Goal: Find specific page/section: Find specific page/section

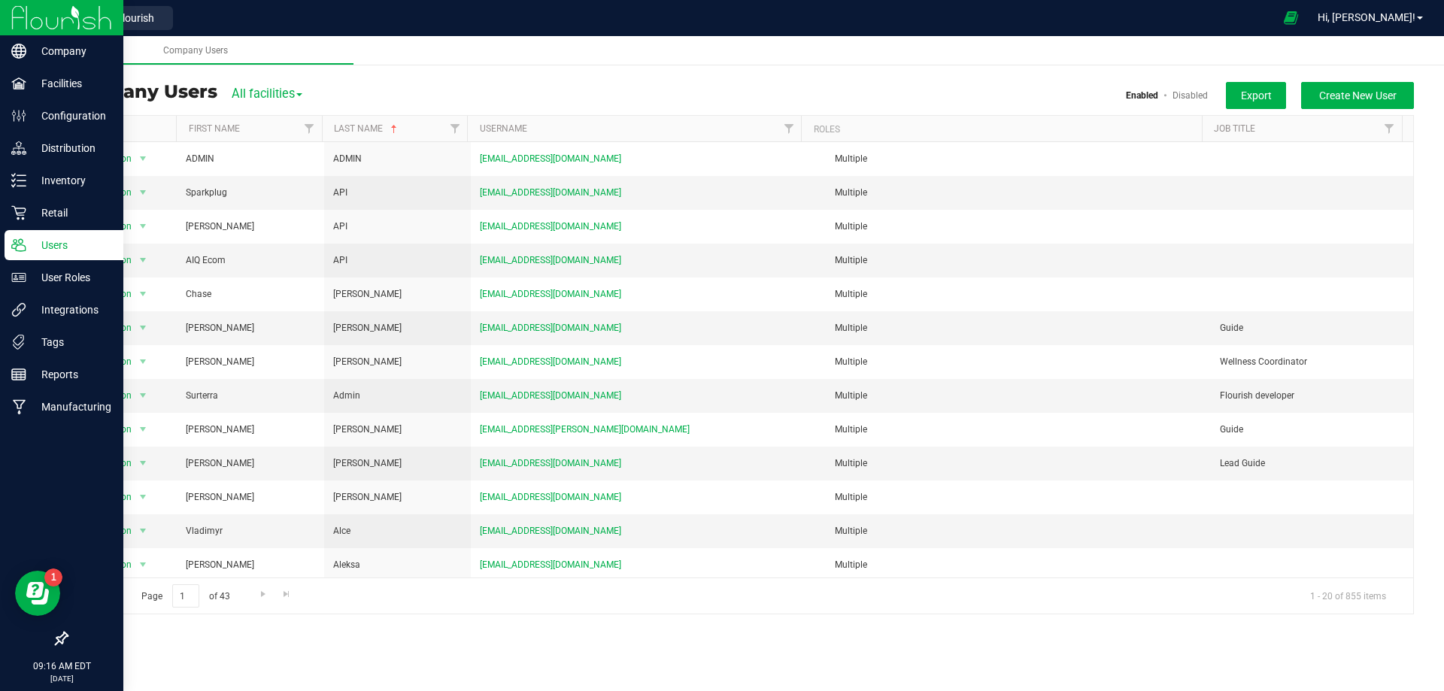
click at [39, 12] on img at bounding box center [61, 17] width 101 height 35
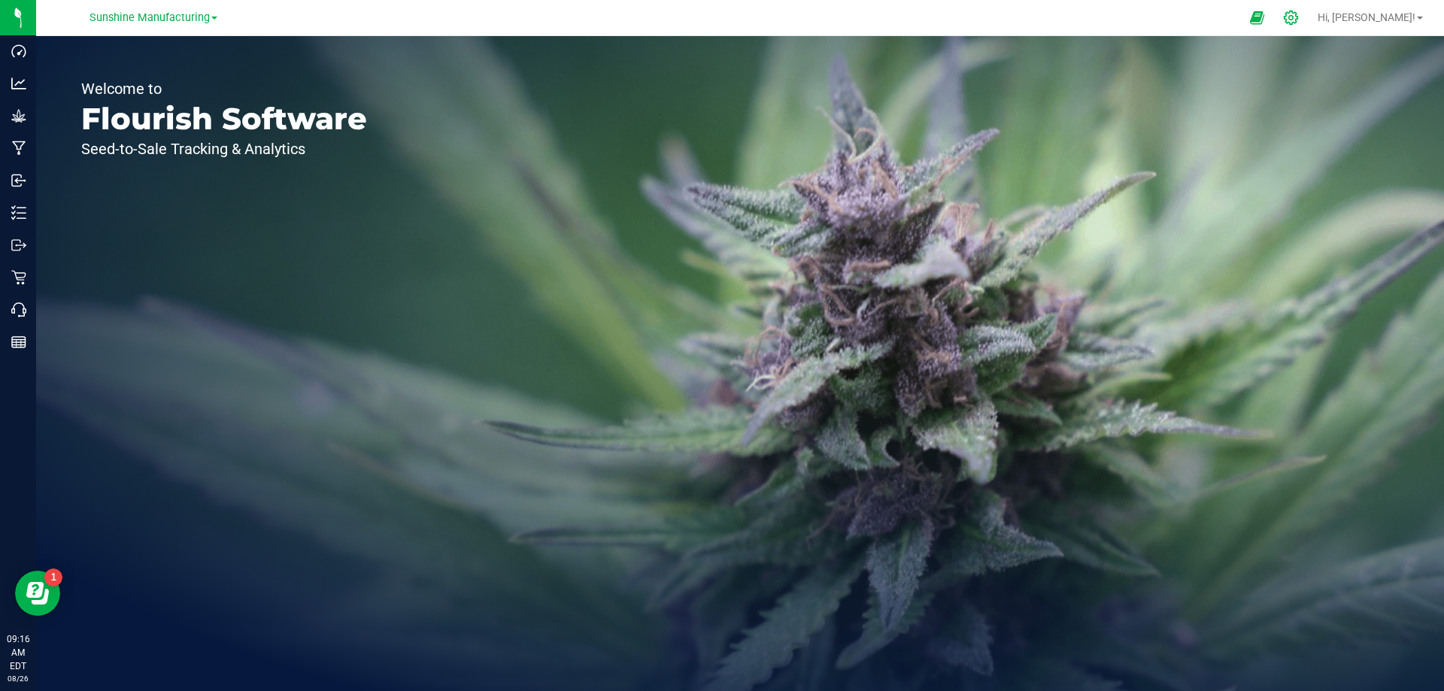
click at [1298, 14] on icon at bounding box center [1291, 18] width 16 height 16
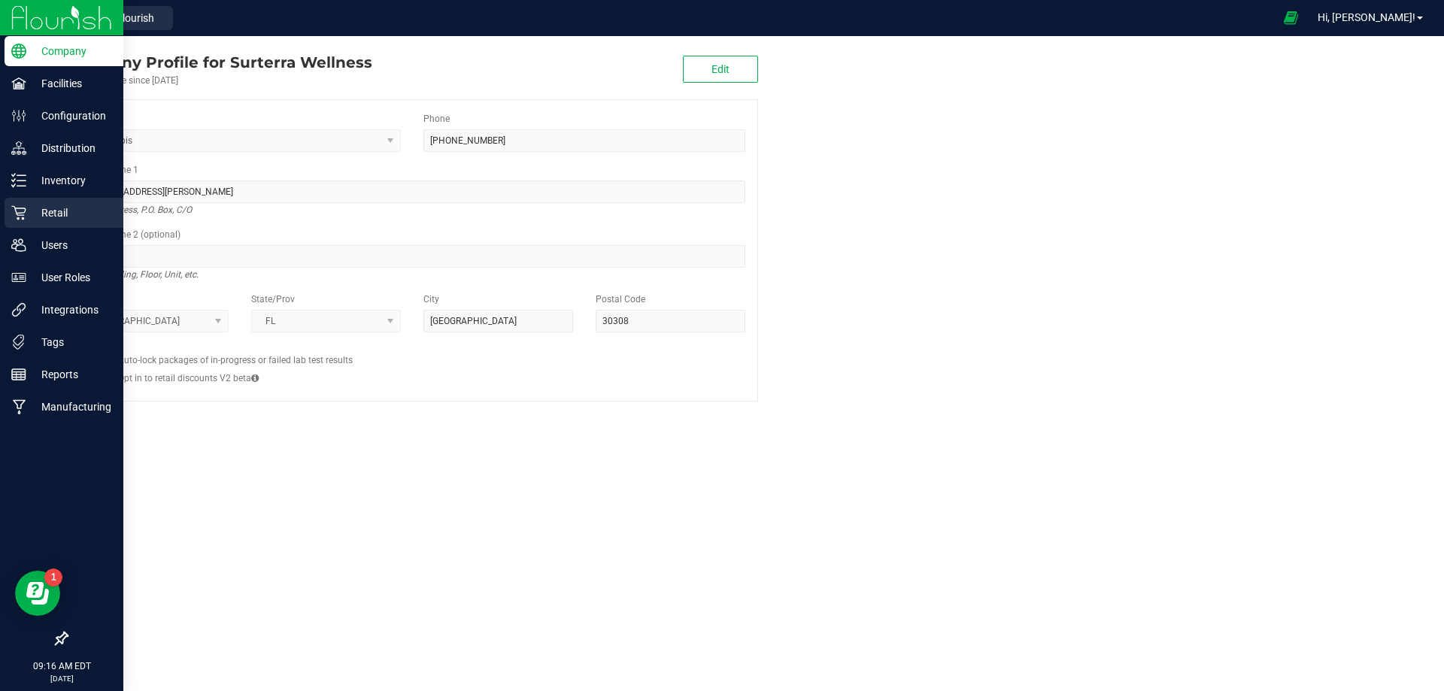
click at [55, 216] on p "Retail" at bounding box center [71, 213] width 90 height 18
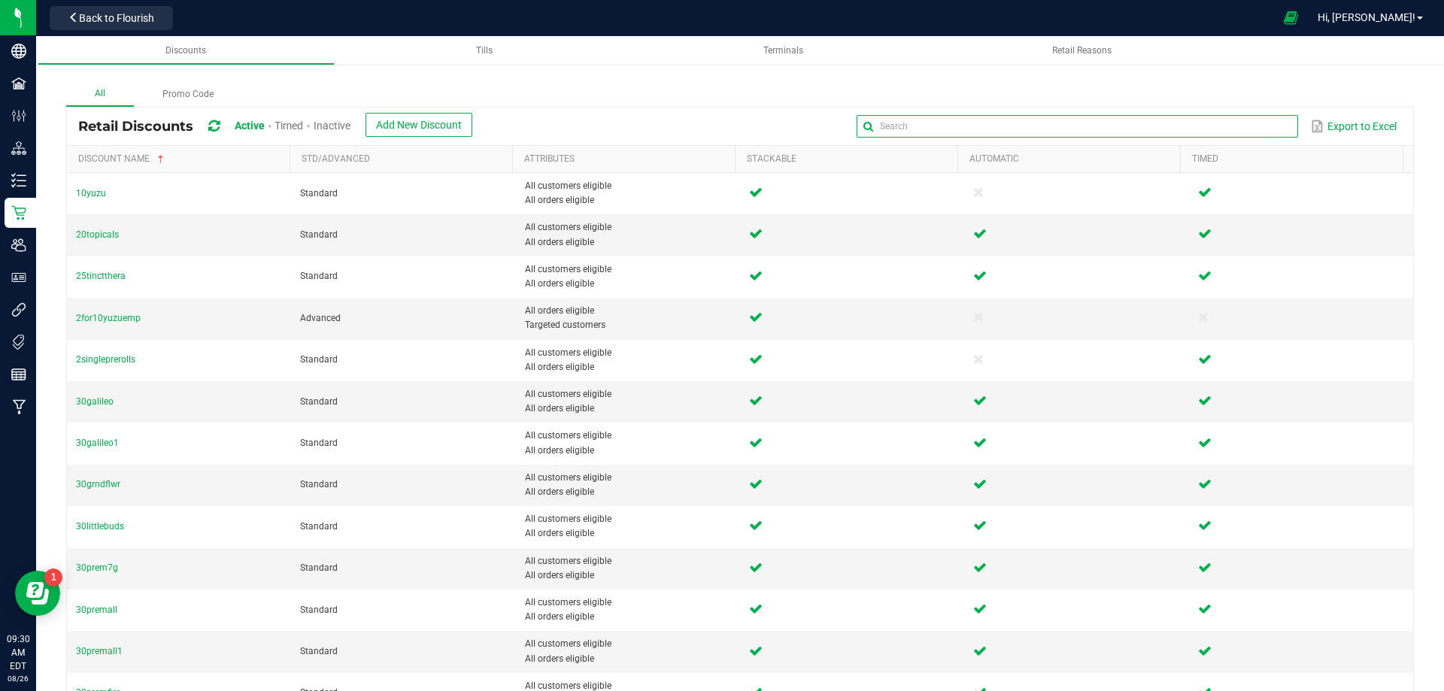
click at [1275, 129] on global-search-input-ngx at bounding box center [1076, 126] width 441 height 11
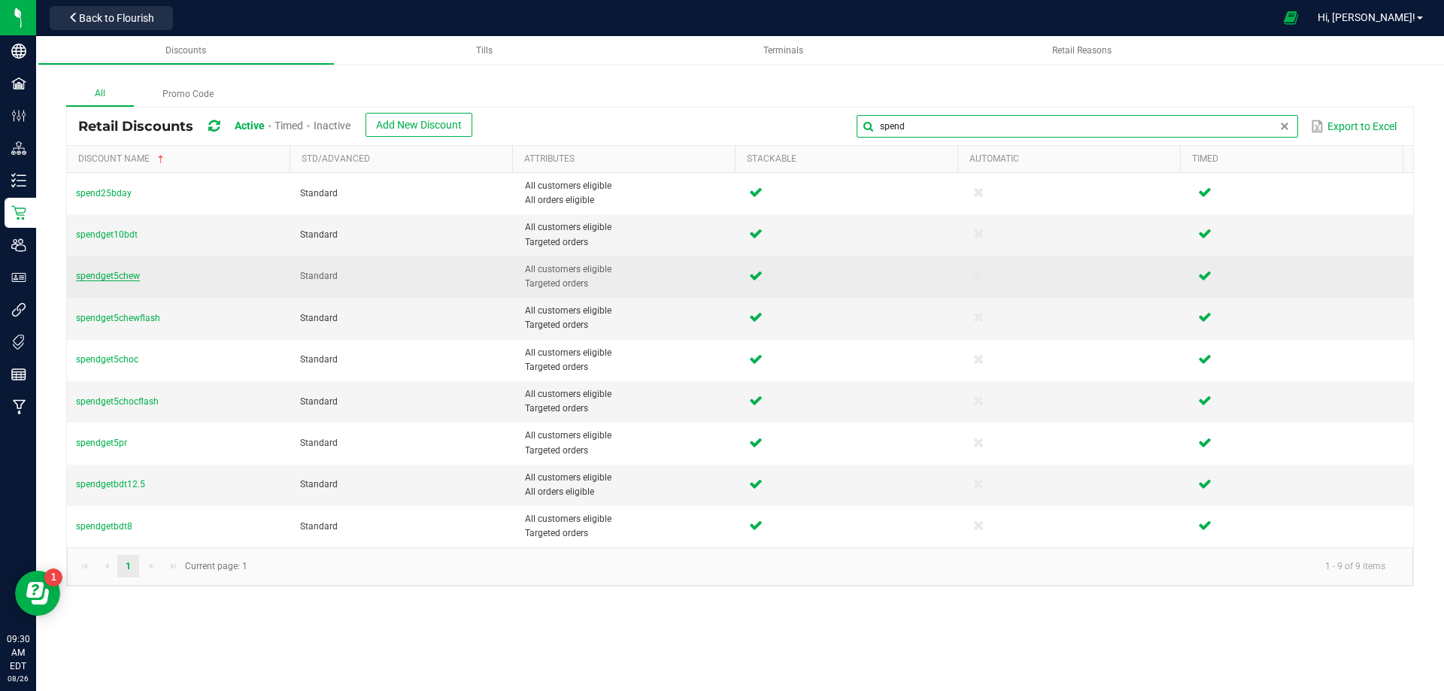
type input "spend"
click at [117, 277] on span "spendget5chew" at bounding box center [108, 276] width 64 height 11
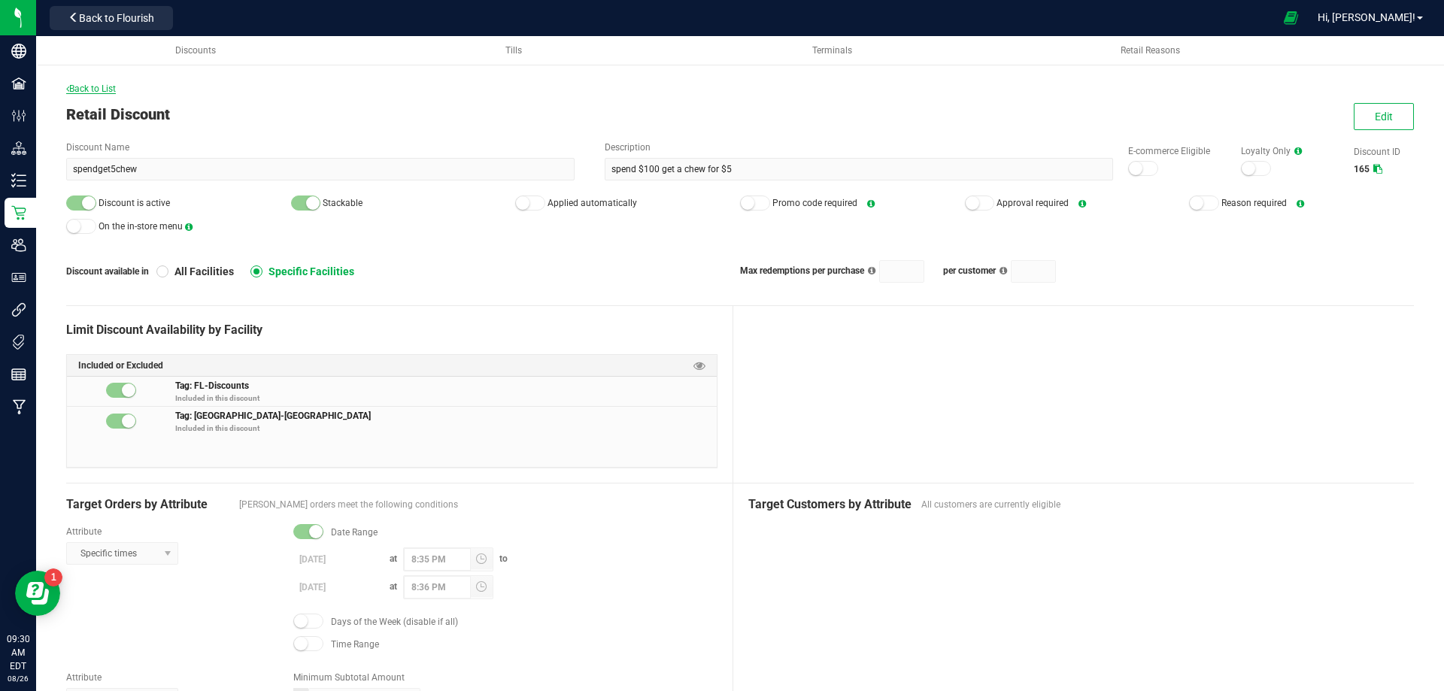
click at [101, 88] on span "Back to List" at bounding box center [91, 88] width 50 height 11
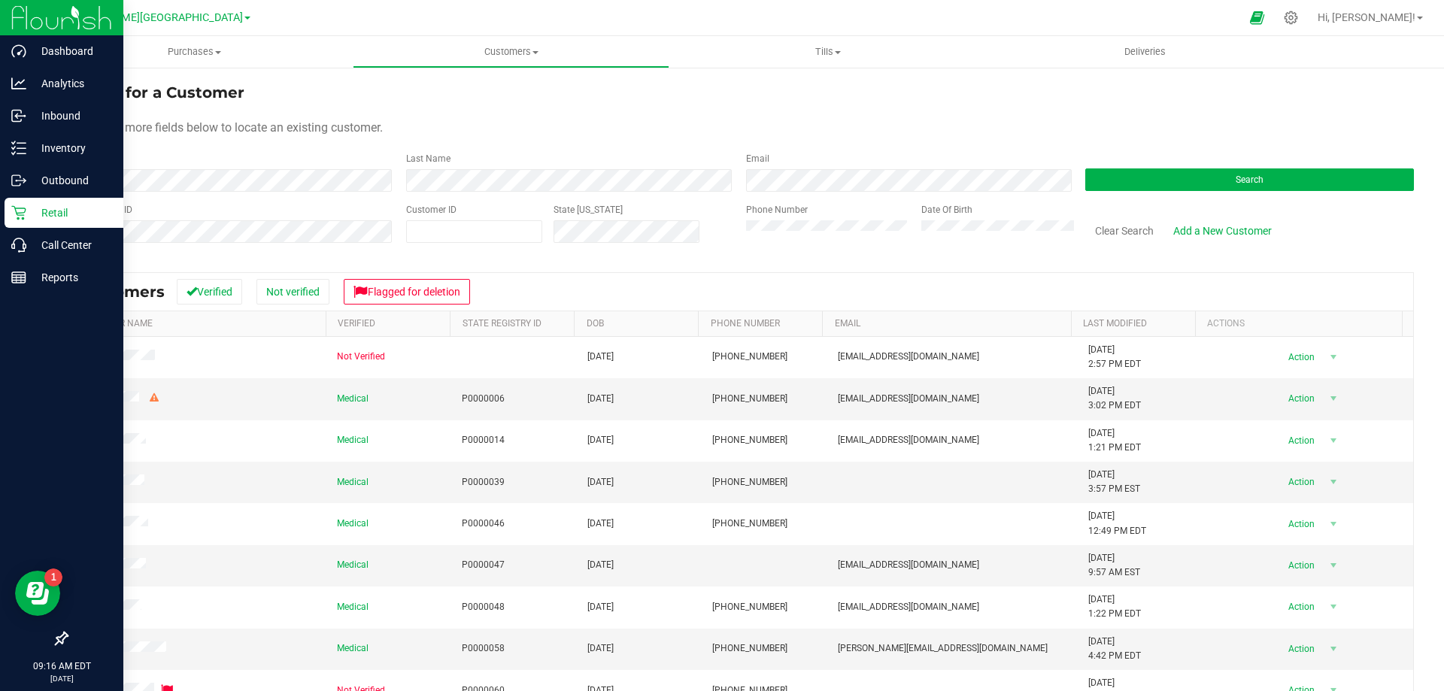
click at [35, 21] on img at bounding box center [61, 17] width 101 height 35
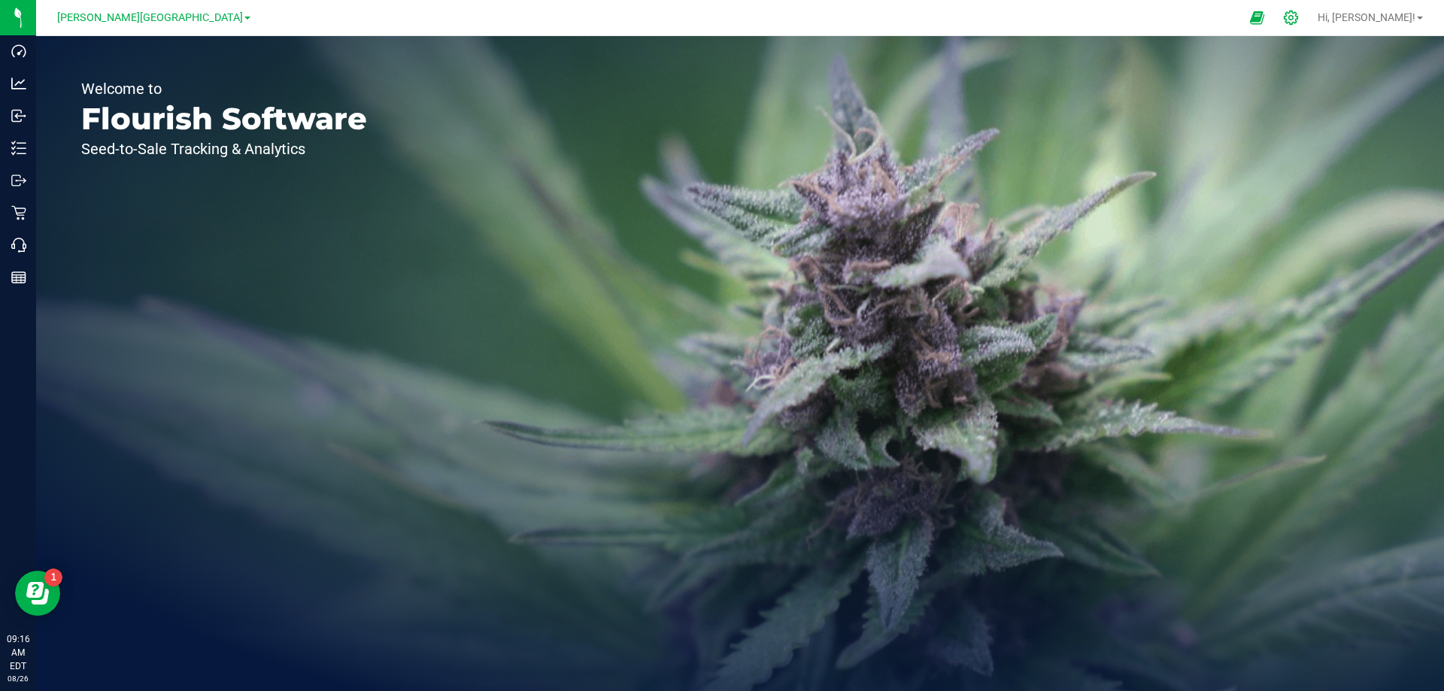
click at [1298, 17] on icon at bounding box center [1291, 18] width 16 height 16
click at [1298, 15] on icon at bounding box center [1291, 18] width 16 height 16
click at [1310, 14] on div at bounding box center [1291, 18] width 38 height 32
click at [1298, 21] on icon at bounding box center [1291, 18] width 16 height 16
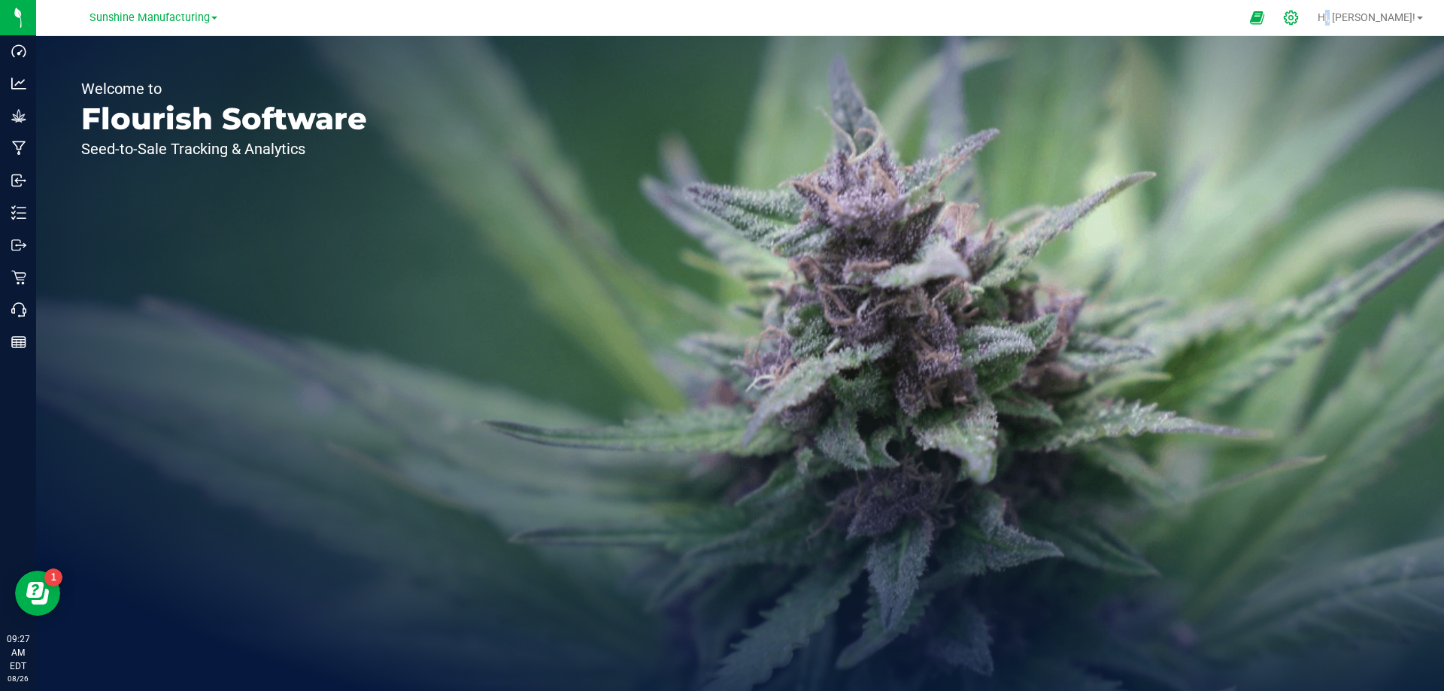
click at [1298, 20] on icon at bounding box center [1291, 18] width 16 height 16
click at [1298, 18] on icon at bounding box center [1291, 18] width 16 height 16
